Goal: Transaction & Acquisition: Book appointment/travel/reservation

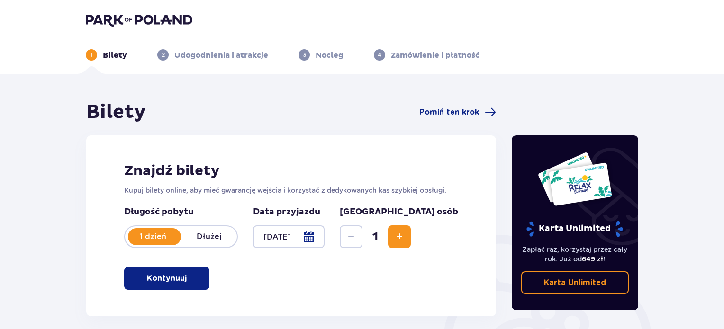
click at [411, 246] on button "Zwiększ" at bounding box center [399, 237] width 23 height 23
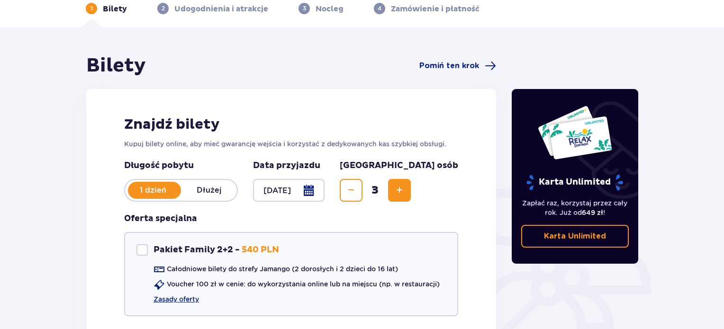
scroll to position [142, 0]
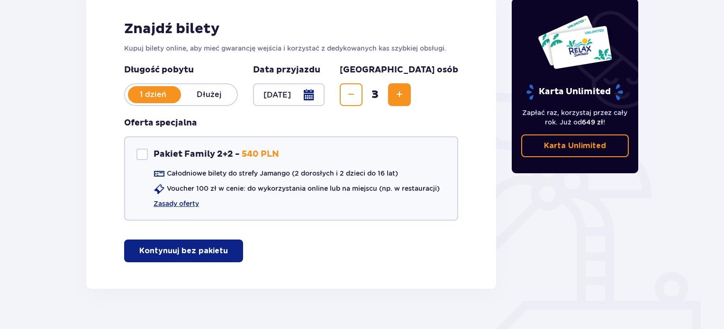
click at [187, 257] on button "Kontynuuj bez pakietu" at bounding box center [183, 251] width 119 height 23
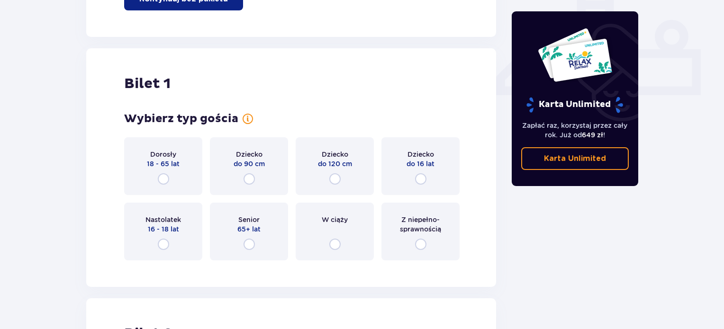
scroll to position [431, 0]
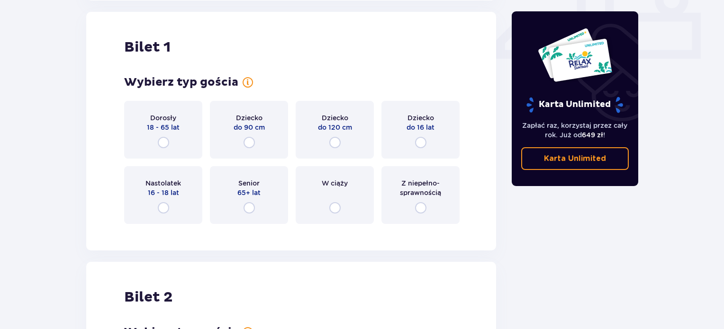
click at [163, 145] on input "radio" at bounding box center [163, 142] width 11 height 11
radio input "true"
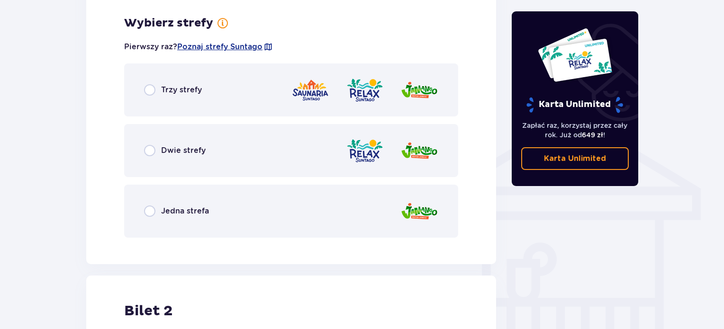
scroll to position [662, 0]
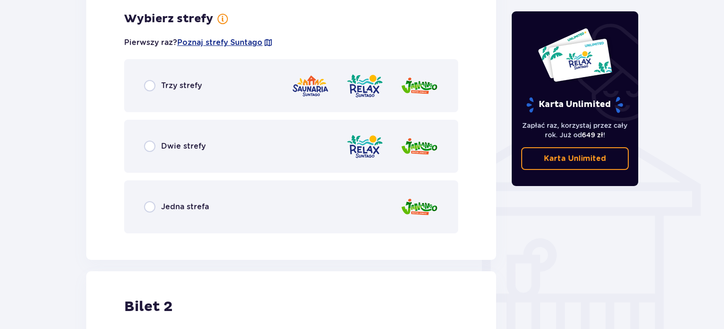
click at [153, 155] on div "Dwie strefy" at bounding box center [291, 146] width 334 height 53
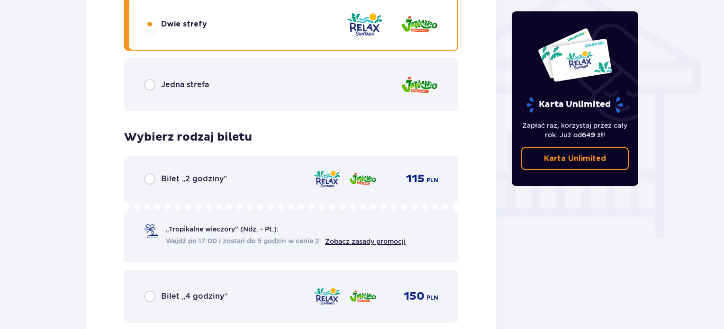
scroll to position [619, 0]
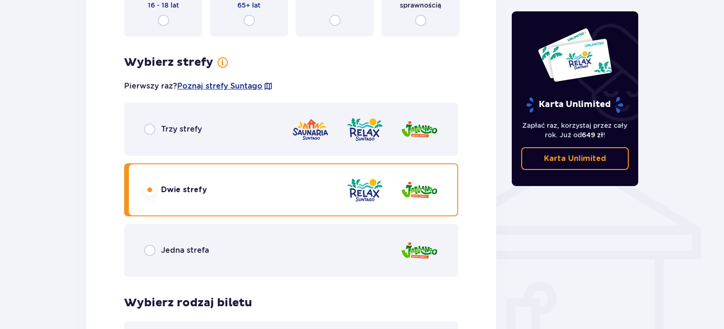
click at [147, 257] on div "Jedna strefa" at bounding box center [291, 250] width 334 height 53
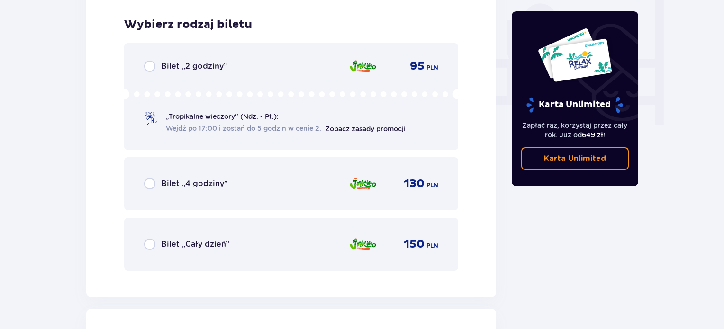
scroll to position [903, 0]
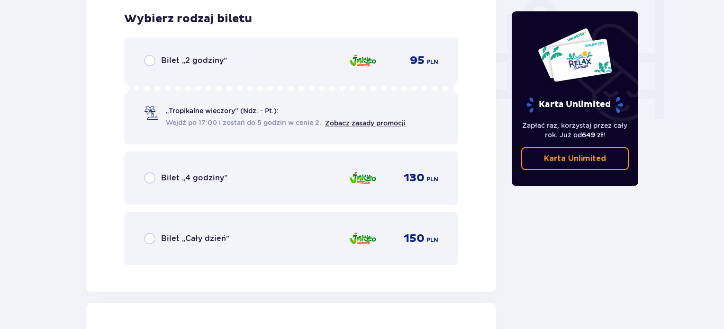
click at [190, 125] on span "Wejdź po 17:00 i zostań do 5 godzin w cenie 2." at bounding box center [243, 122] width 155 height 9
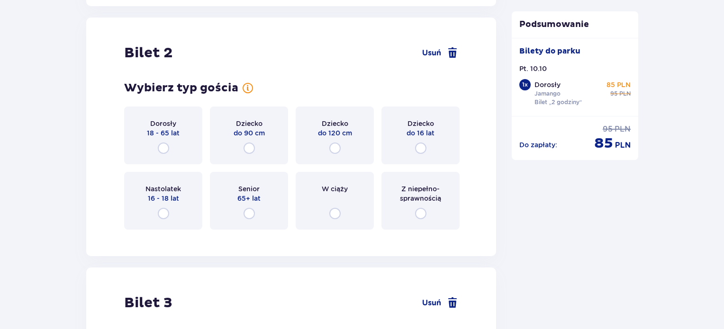
scroll to position [1194, 0]
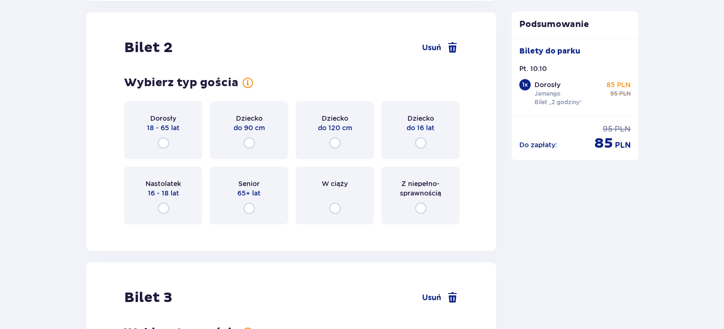
click at [167, 141] on input "radio" at bounding box center [163, 142] width 11 height 11
radio input "true"
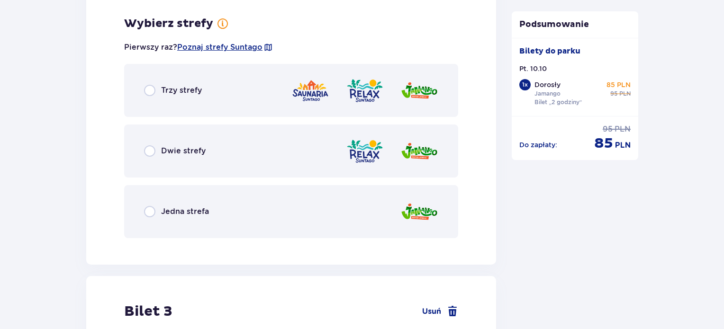
scroll to position [1425, 0]
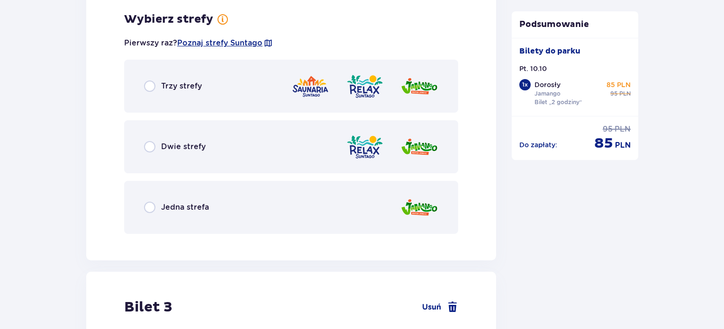
click at [149, 208] on input "radio" at bounding box center [149, 207] width 11 height 11
radio input "true"
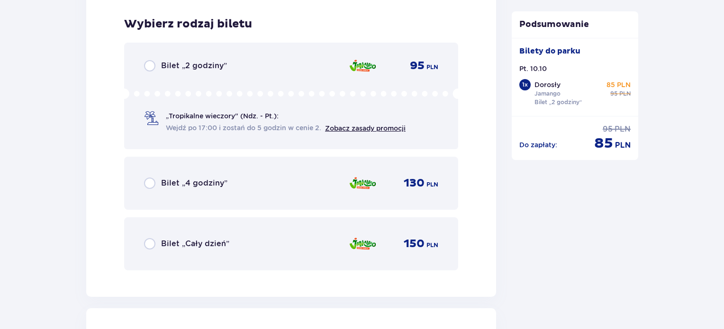
scroll to position [1666, 0]
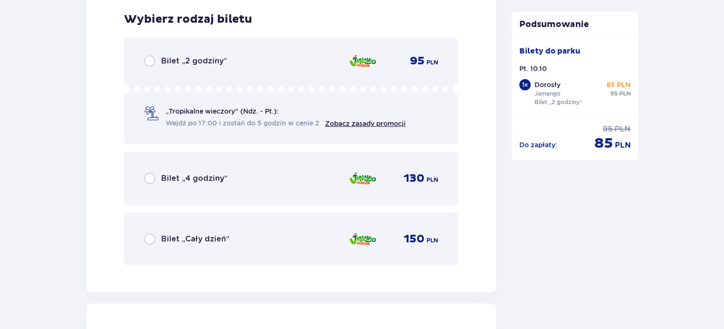
click at [148, 114] on span at bounding box center [151, 114] width 14 height 14
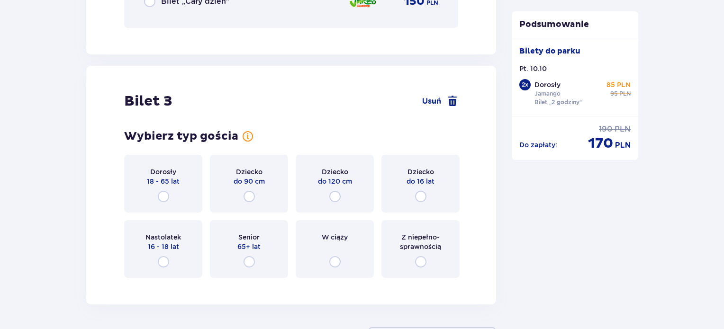
scroll to position [1957, 0]
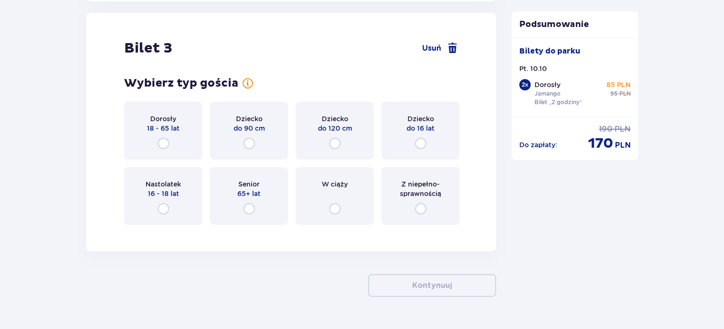
click at [333, 142] on input "radio" at bounding box center [334, 143] width 11 height 11
radio input "true"
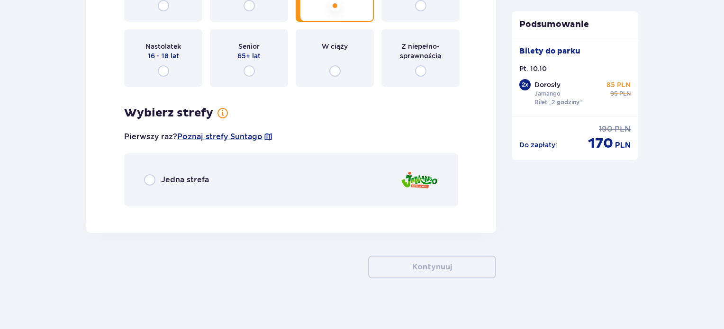
scroll to position [2100, 0]
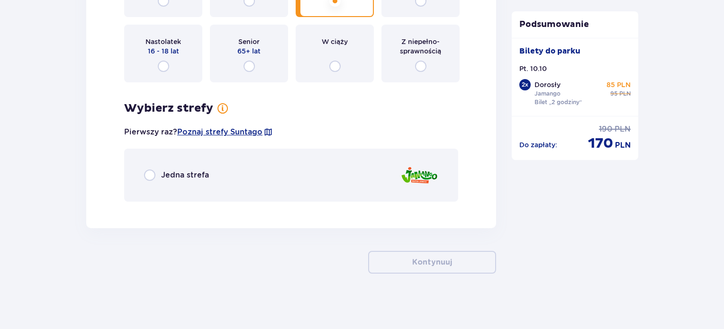
click at [153, 175] on input "radio" at bounding box center [149, 175] width 11 height 11
radio input "true"
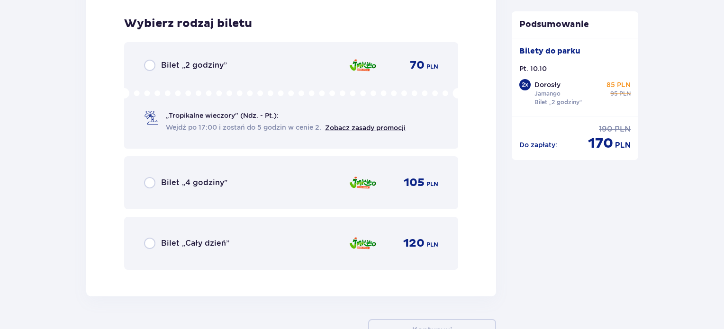
scroll to position [2308, 0]
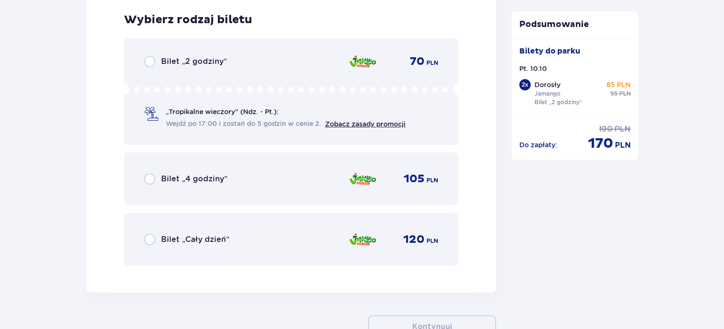
click at [173, 105] on div "„Tropikalne wieczory" (Ndz. - Pt.): Wejdź po 17:00 i zostań do 5 godzin w cenie…" at bounding box center [291, 106] width 294 height 45
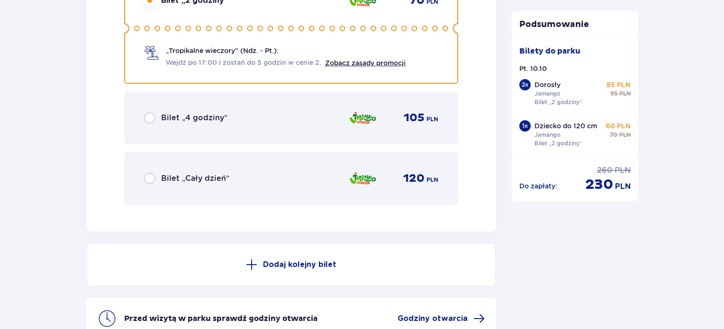
scroll to position [2374, 0]
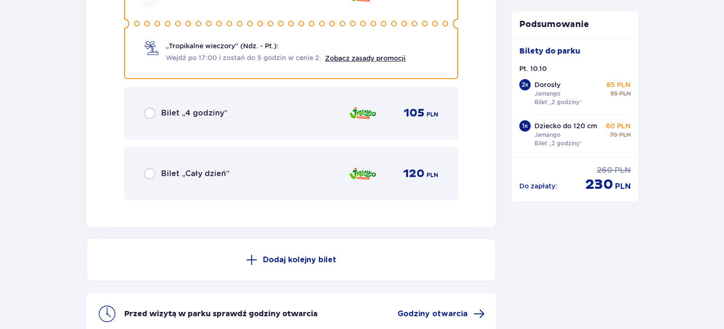
click at [151, 112] on input "radio" at bounding box center [149, 113] width 11 height 11
radio input "true"
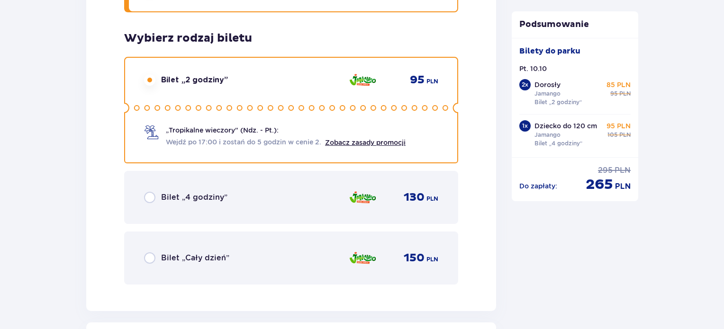
scroll to position [1663, 0]
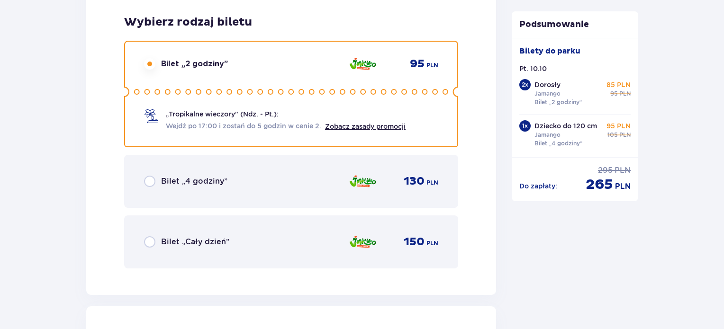
click at [184, 176] on span "Bilet „4 godziny”" at bounding box center [194, 181] width 66 height 10
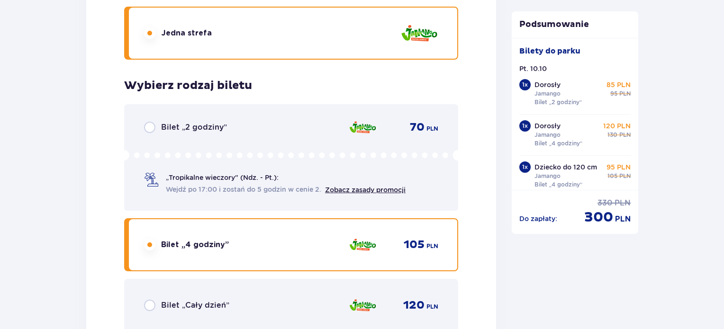
scroll to position [2232, 0]
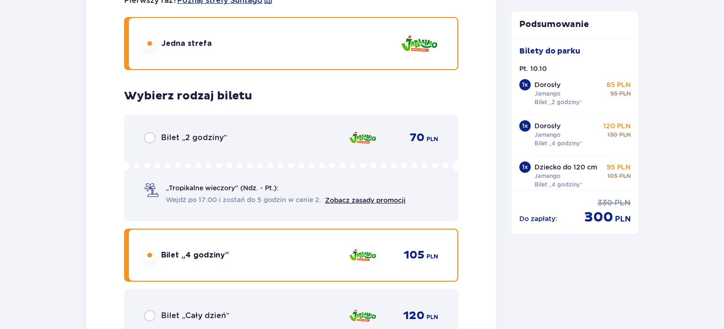
click at [199, 189] on span "„Tropikalne wieczory" (Ndz. - Pt.):" at bounding box center [222, 187] width 113 height 9
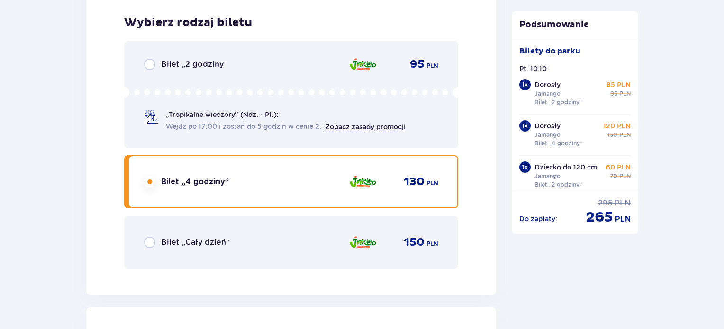
scroll to position [1615, 0]
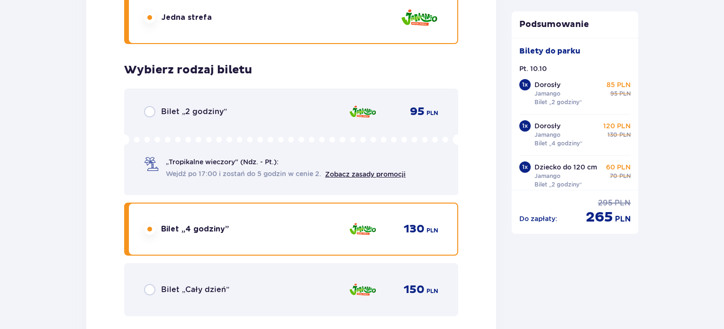
click at [203, 172] on span "Wejdź po 17:00 i zostań do 5 godzin w cenie 2." at bounding box center [243, 173] width 155 height 9
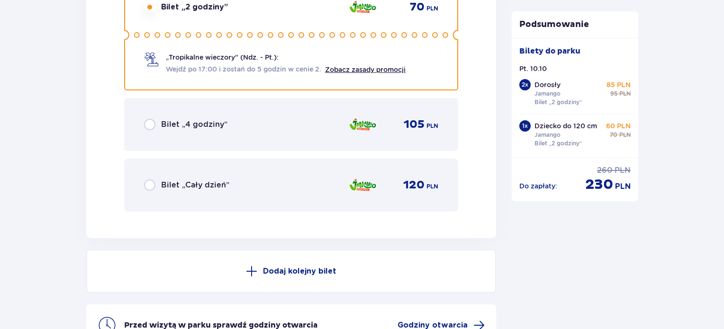
scroll to position [2469, 0]
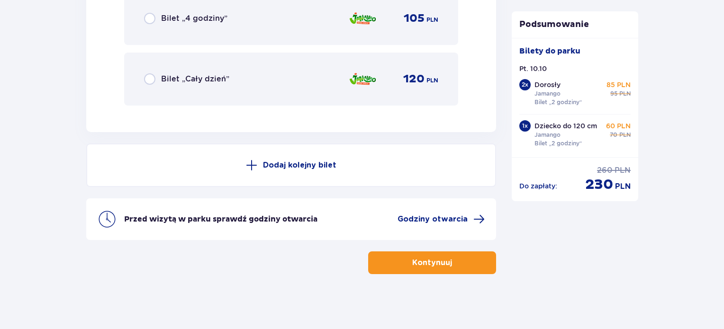
click at [228, 173] on button "Dodaj kolejny bilet" at bounding box center [291, 166] width 410 height 44
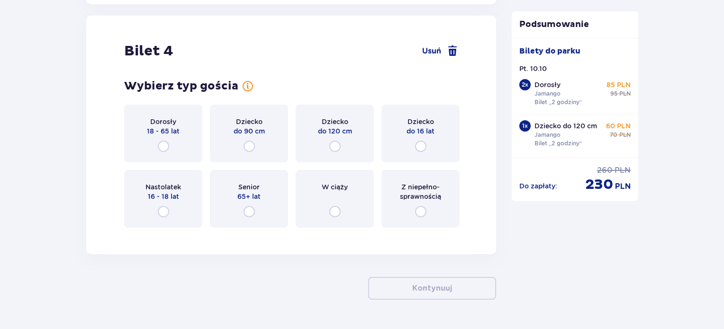
scroll to position [2599, 0]
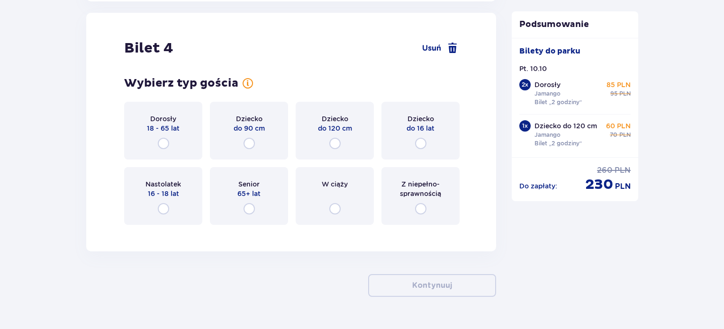
click at [163, 140] on input "radio" at bounding box center [163, 143] width 11 height 11
radio input "true"
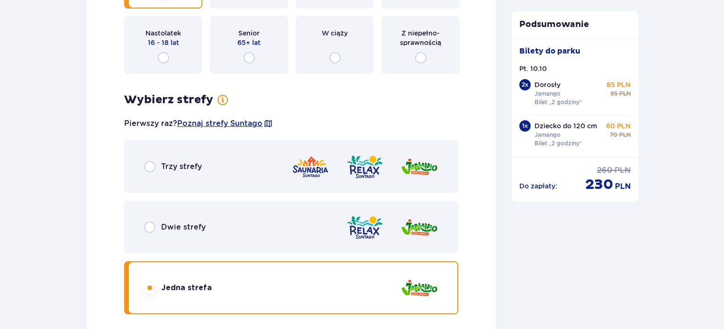
scroll to position [1361, 0]
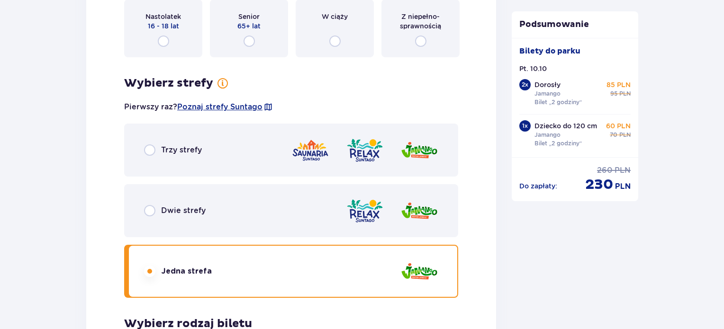
click at [161, 215] on span "Dwie strefy" at bounding box center [183, 211] width 45 height 10
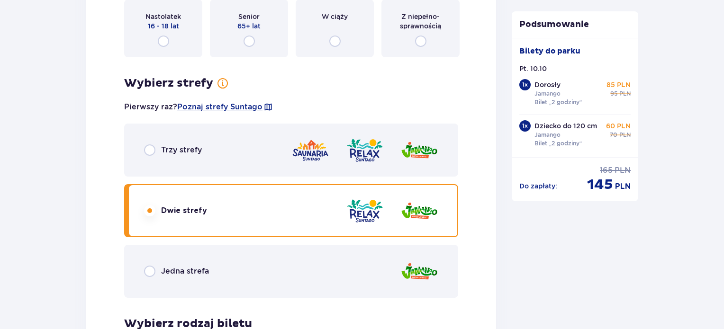
scroll to position [1666, 0]
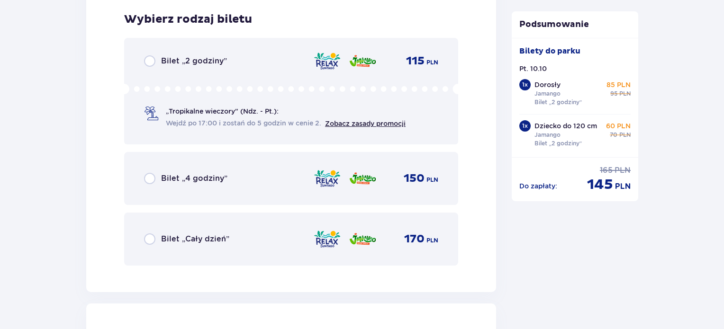
click at [163, 118] on div "„Tropikalne wieczory" (Ndz. - Pt.): Wejdź po 17:00 i zostań do 5 godzin w cenie…" at bounding box center [275, 118] width 262 height 22
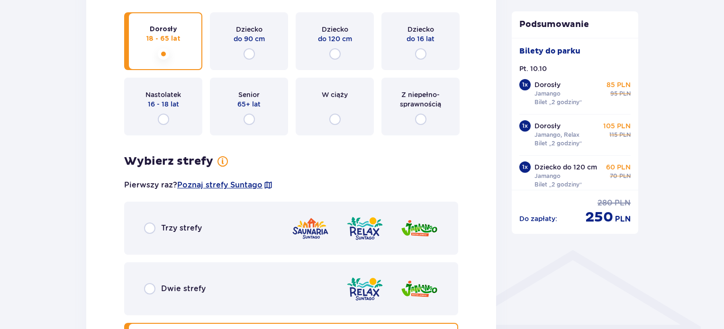
scroll to position [521, 0]
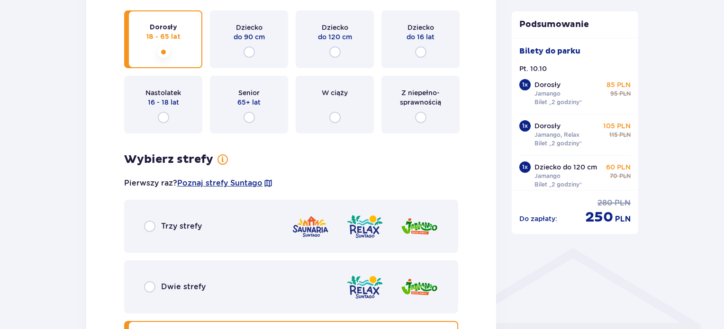
click at [159, 283] on div "Dwie strefy" at bounding box center [175, 287] width 62 height 11
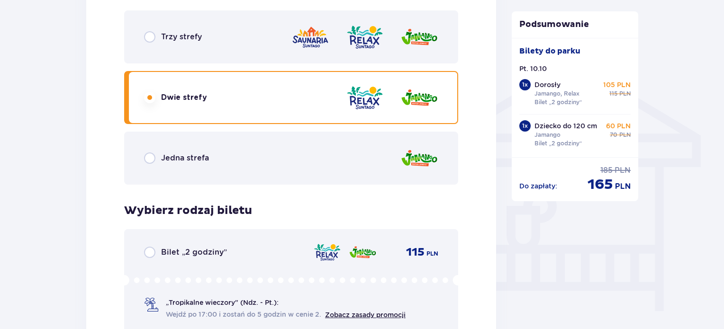
scroll to position [806, 0]
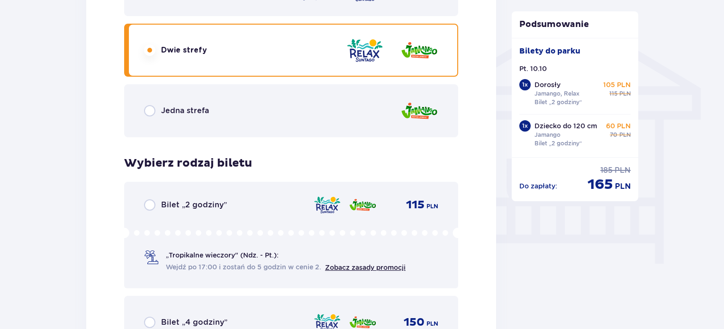
click at [154, 211] on div "Bilet „2 godziny” 115 PLN „Tropikalne wieczory" (Ndz. - Pt.): Wejdź po 17:00 i …" at bounding box center [291, 235] width 334 height 107
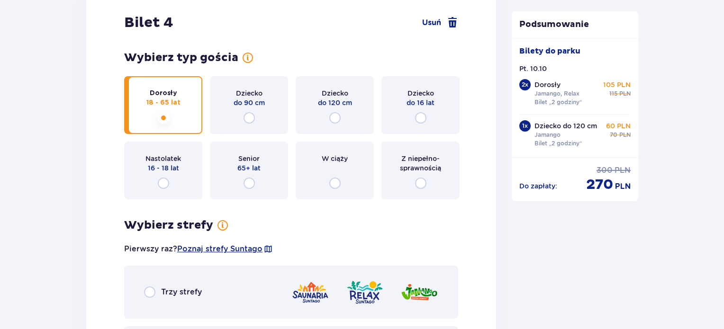
scroll to position [2694, 0]
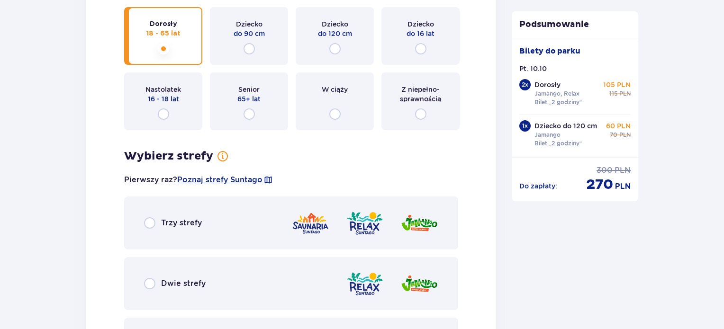
click at [151, 279] on input "radio" at bounding box center [149, 283] width 11 height 11
radio input "true"
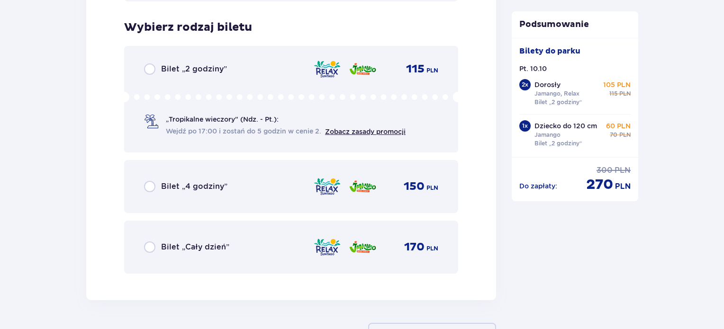
scroll to position [3072, 0]
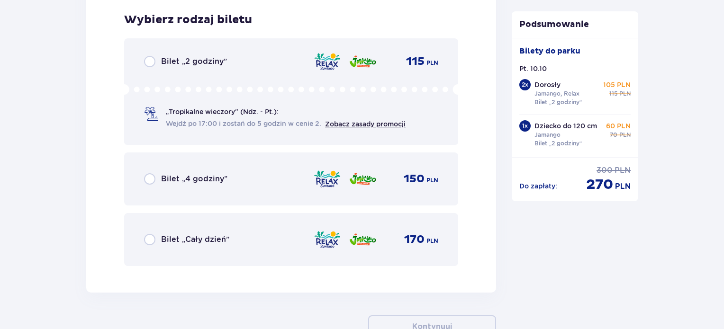
click at [150, 61] on input "radio" at bounding box center [149, 61] width 11 height 11
radio input "true"
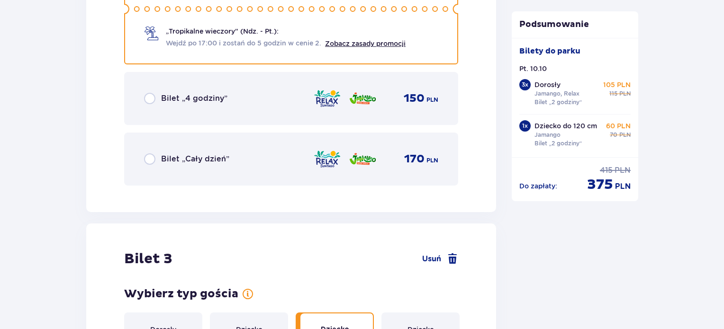
scroll to position [1668, 0]
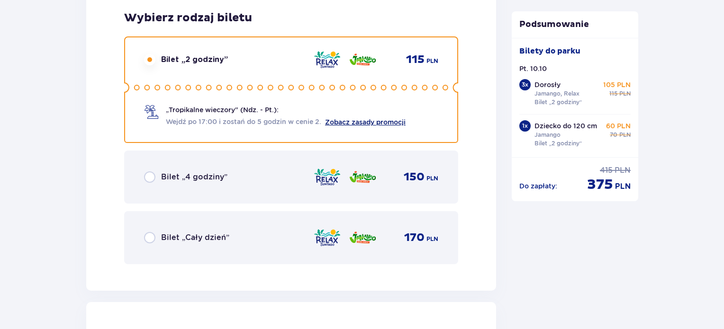
click at [358, 123] on link "Zobacz zasady promocji" at bounding box center [365, 122] width 81 height 8
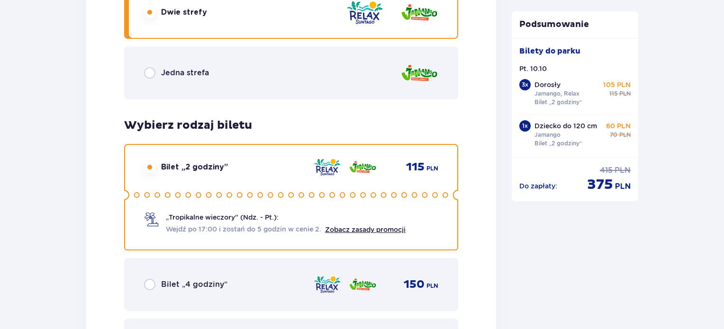
scroll to position [2805, 0]
